Goal: Information Seeking & Learning: Understand process/instructions

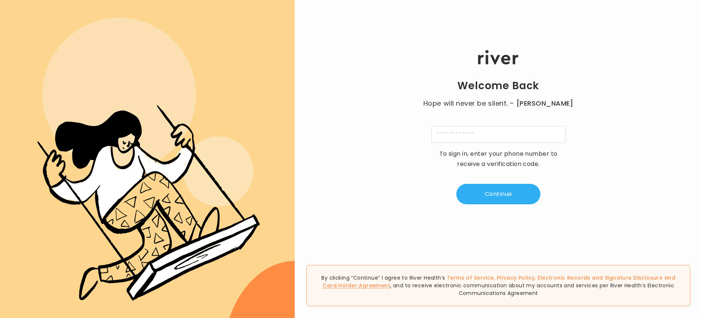
click at [390, 282] on link "Card Holder Agreement" at bounding box center [356, 285] width 68 height 7
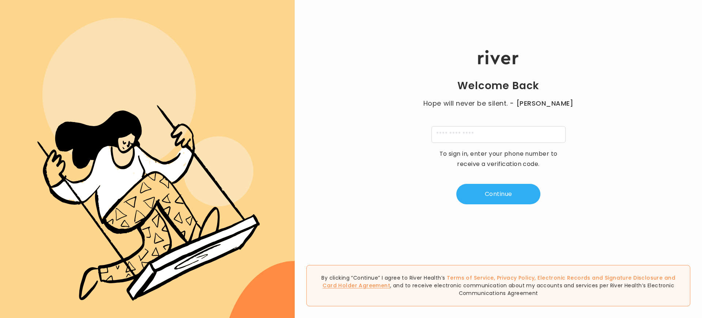
click at [390, 282] on link "Card Holder Agreement" at bounding box center [356, 285] width 68 height 7
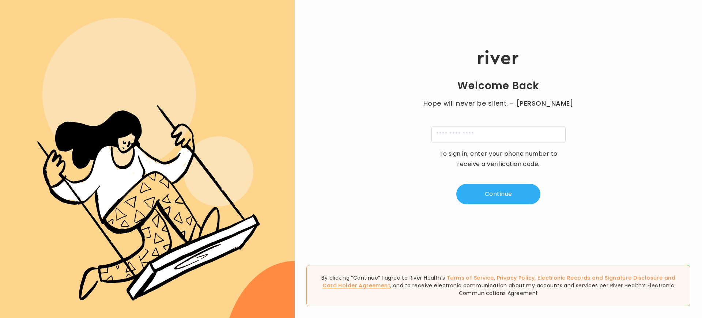
click at [390, 282] on link "Card Holder Agreement" at bounding box center [356, 285] width 68 height 7
